Goal: Find specific page/section: Find specific page/section

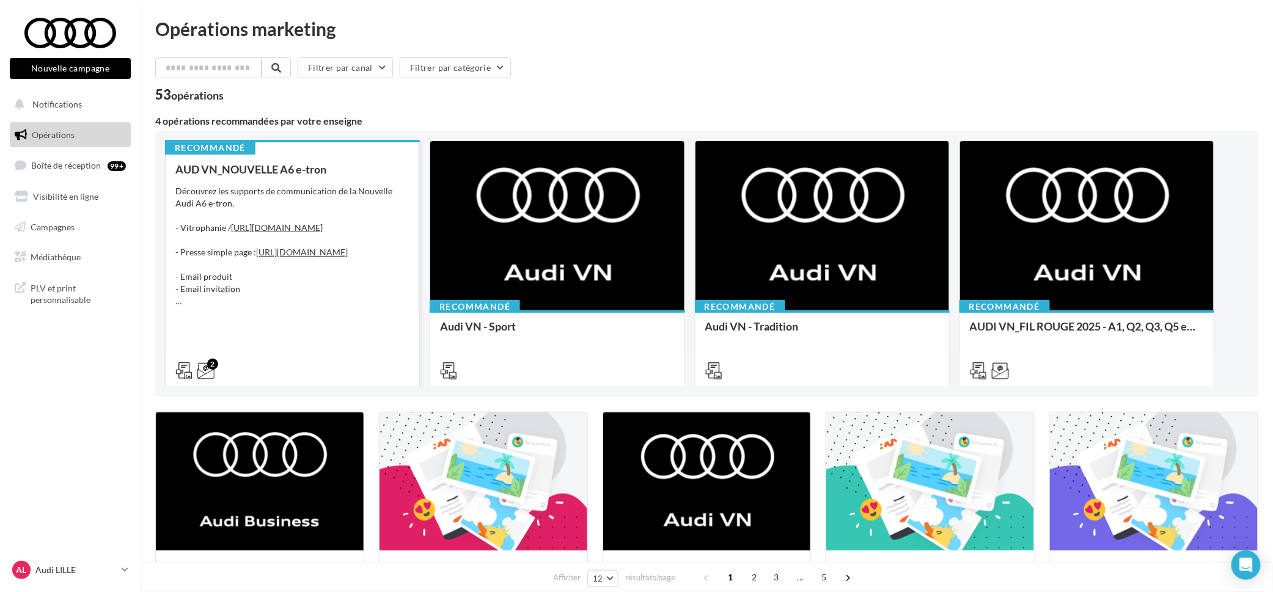
scroll to position [260, 0]
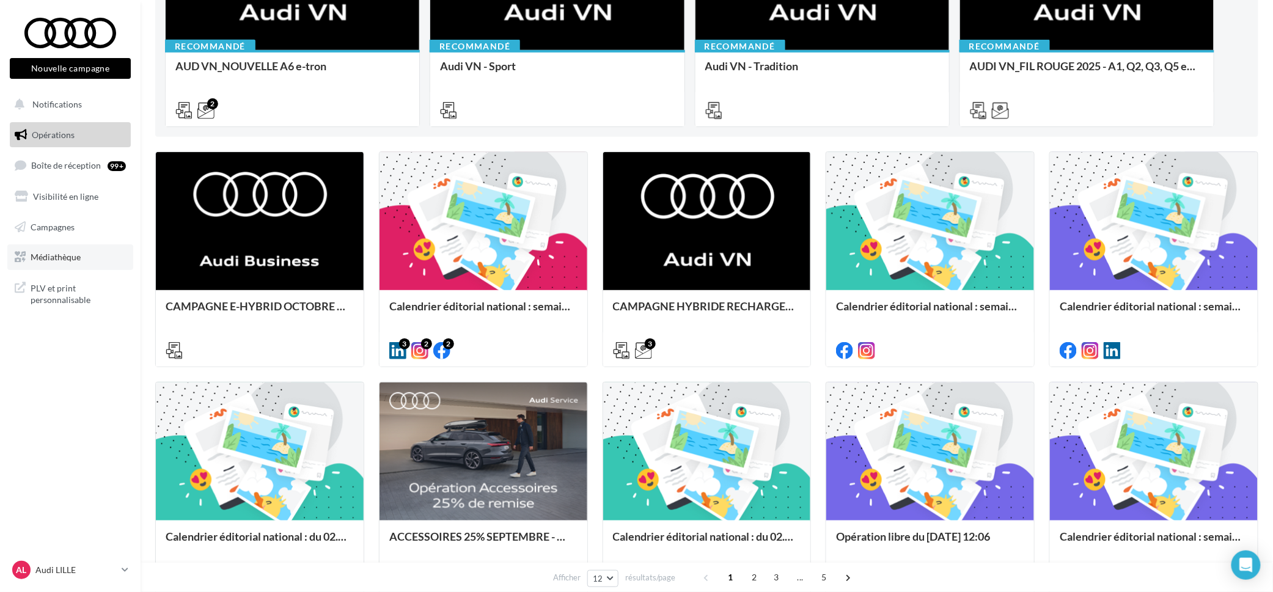
click at [62, 259] on span "Médiathèque" at bounding box center [56, 257] width 50 height 10
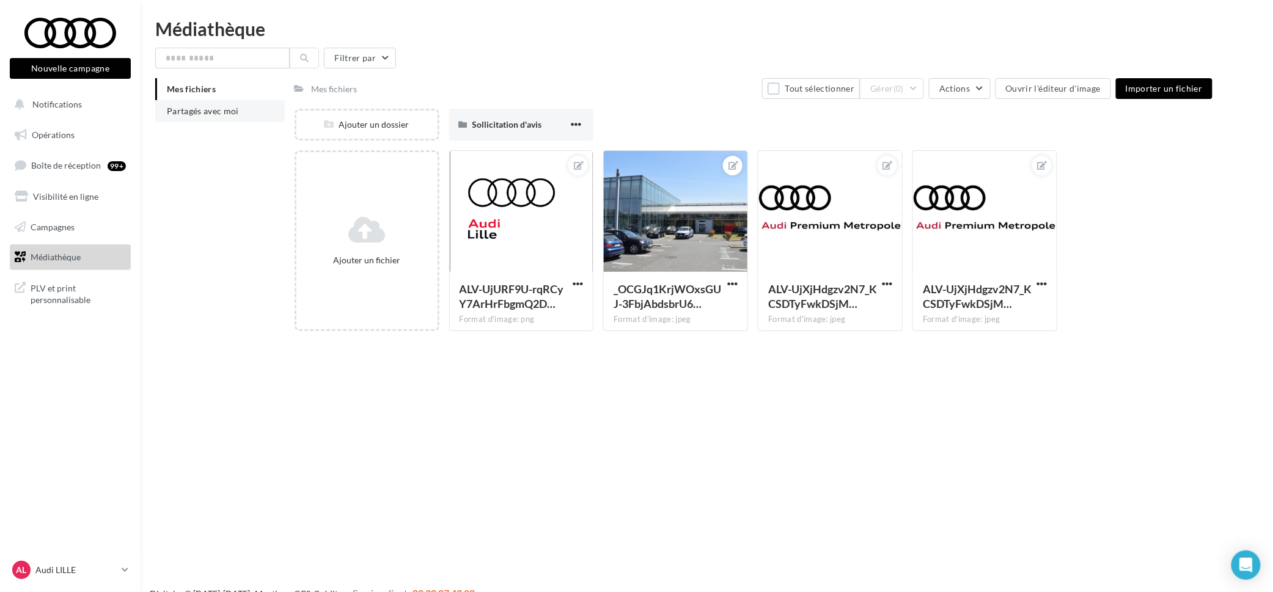
click at [182, 111] on span "Partagés avec moi" at bounding box center [203, 111] width 72 height 10
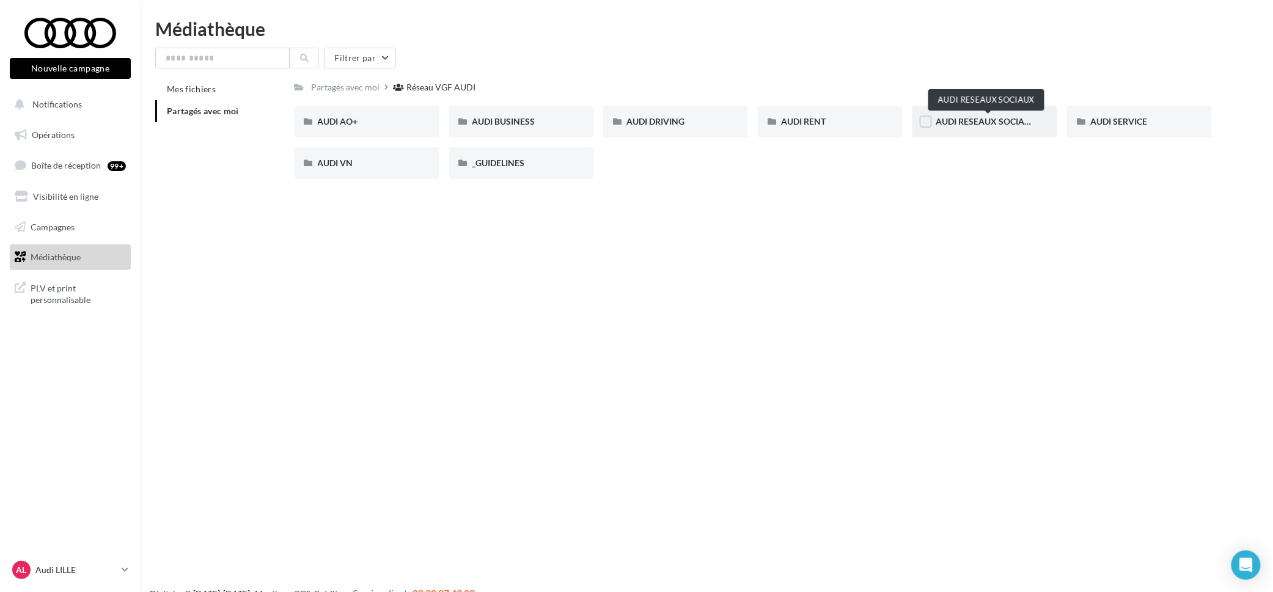
click at [999, 120] on span "AUDI RESEAUX SOCIAUX" at bounding box center [986, 121] width 101 height 10
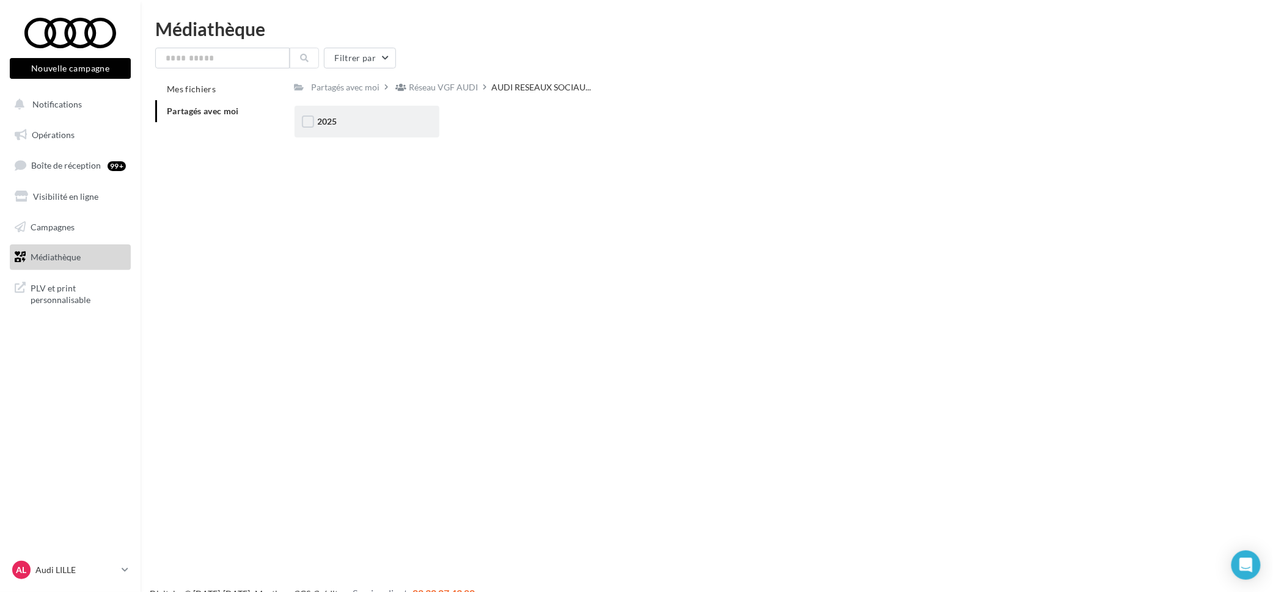
click at [379, 114] on div "2025" at bounding box center [367, 122] width 145 height 32
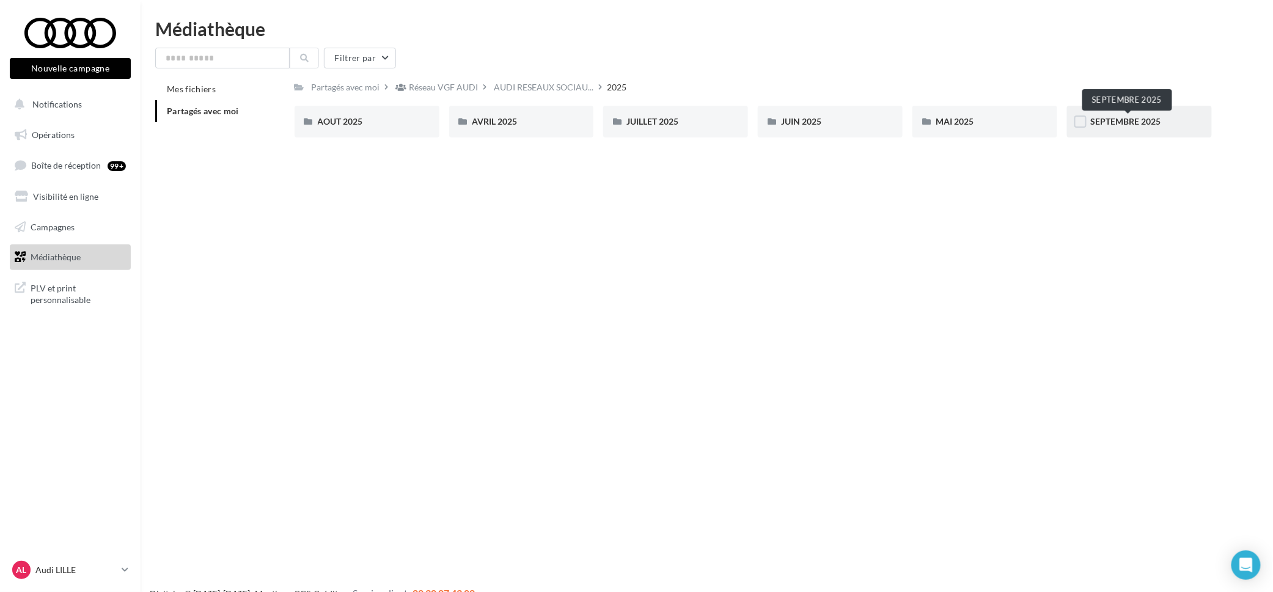
click at [1117, 126] on span "SEPTEMBRE 2025" at bounding box center [1125, 121] width 70 height 10
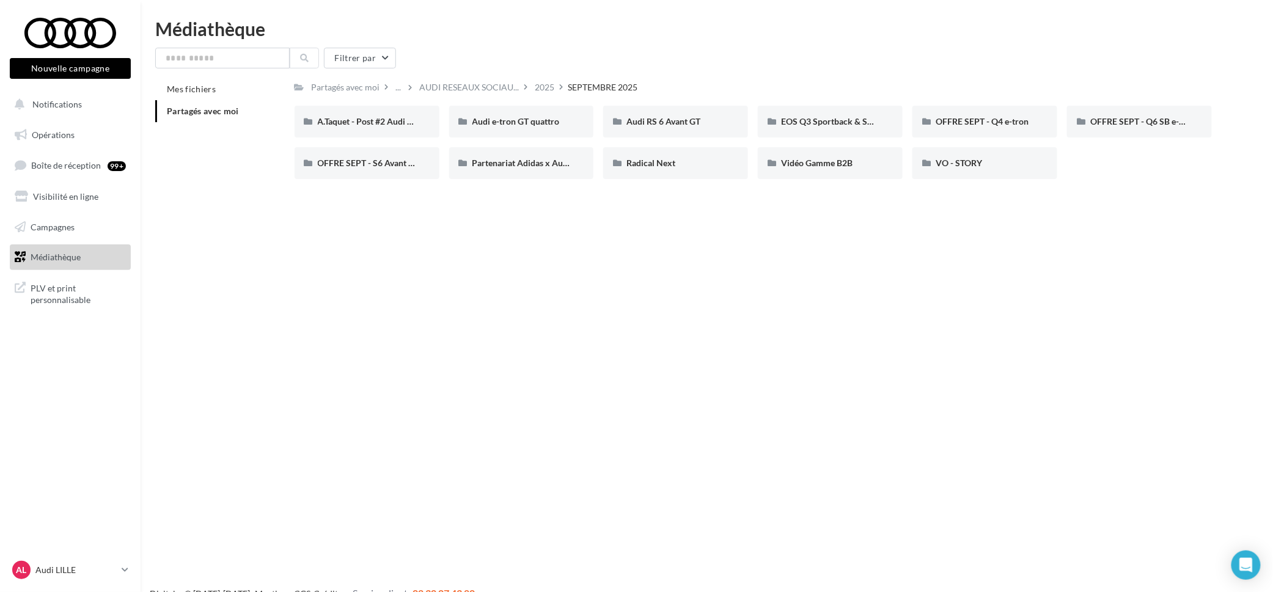
click at [638, 328] on div "Nouvelle campagne Nouvelle campagne Notifications Opérations Boîte de réception…" at bounding box center [636, 316] width 1273 height 592
click at [555, 84] on div "2025" at bounding box center [545, 87] width 20 height 12
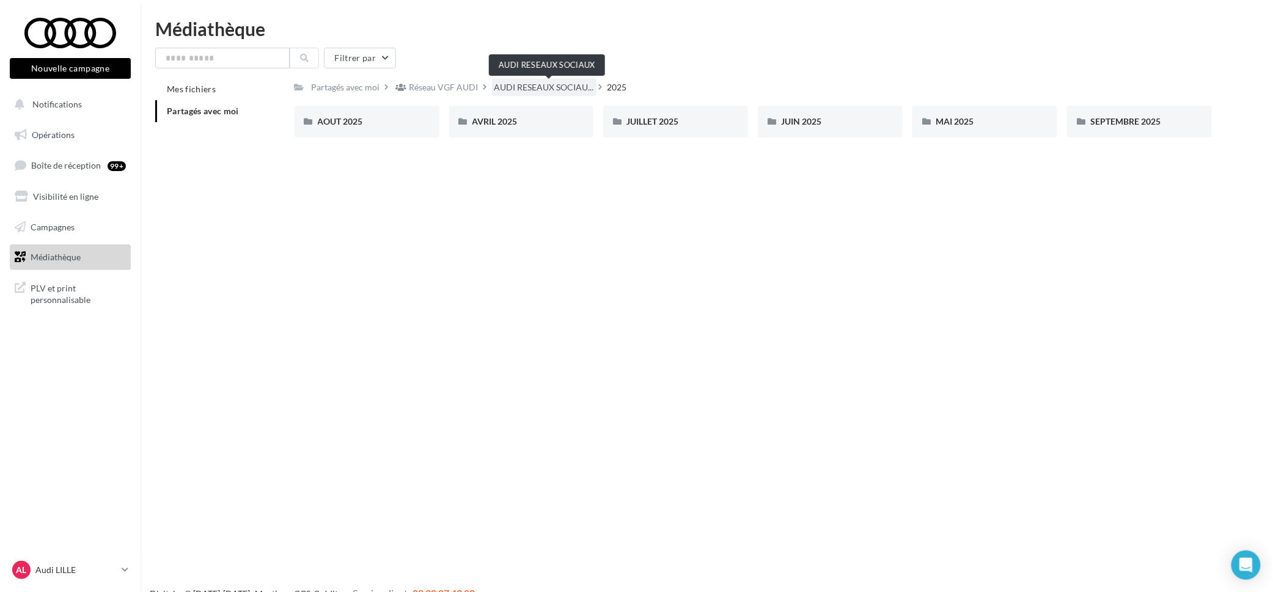
click at [538, 90] on span "AUDI RESEAUX SOCIAU..." at bounding box center [544, 87] width 100 height 12
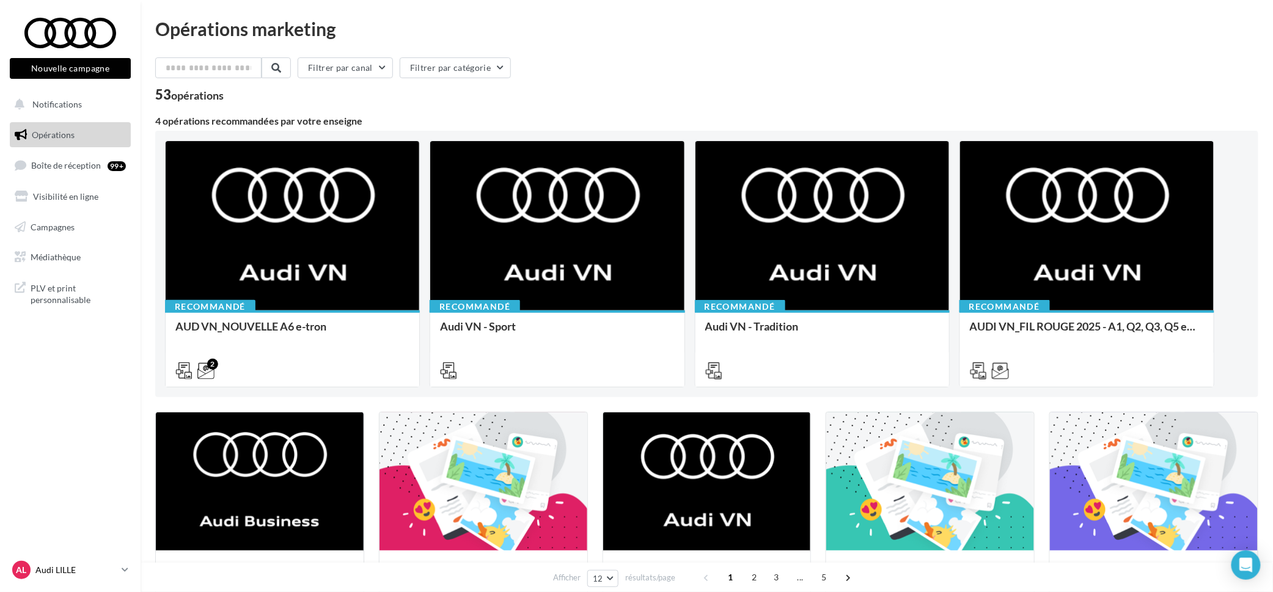
click at [106, 572] on p "Audi LILLE" at bounding box center [75, 570] width 81 height 12
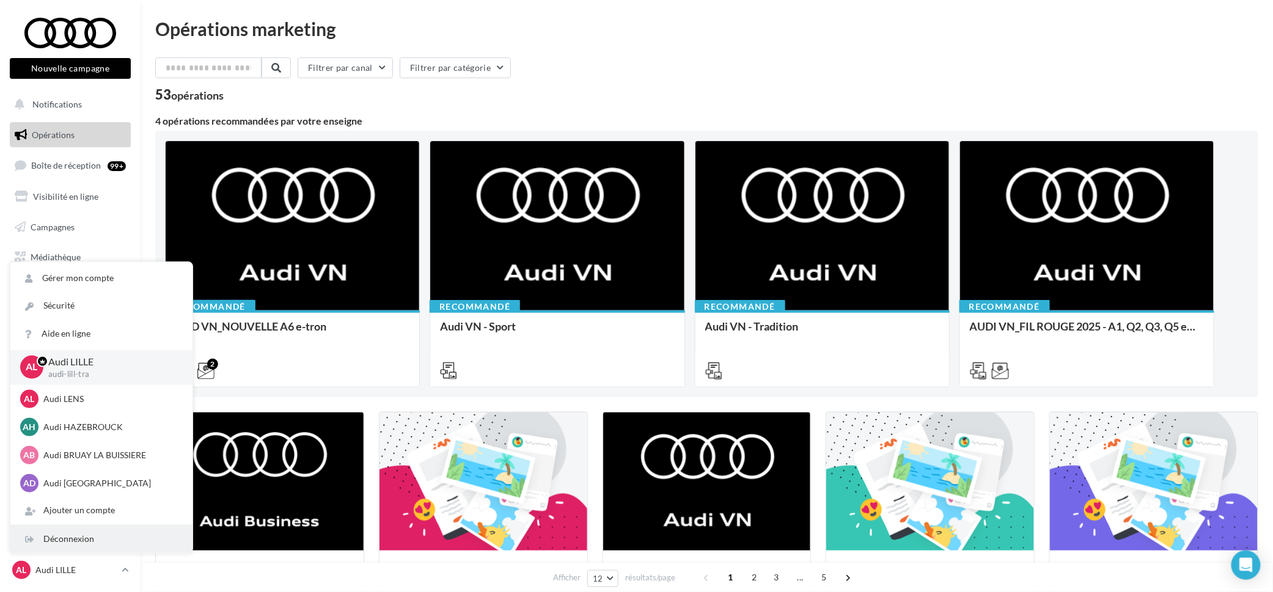
click at [92, 534] on div "Déconnexion" at bounding box center [101, 540] width 182 height 28
